Goal: Go to known website: Access a specific website the user already knows

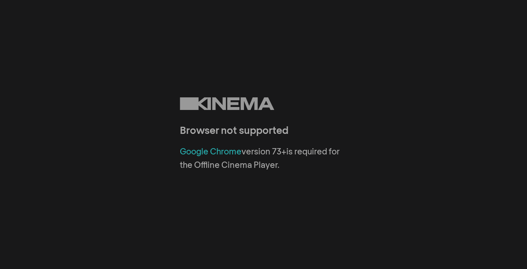
click at [223, 150] on link "Google Chrome" at bounding box center [211, 152] width 62 height 8
